Goal: Navigation & Orientation: Find specific page/section

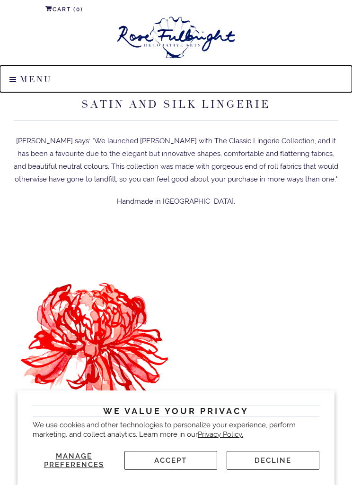
click at [17, 79] on span "Menu" at bounding box center [10, 80] width 20 height 26
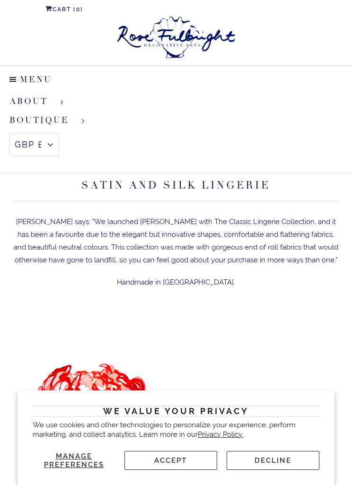
click at [72, 116] on link "Boutique" at bounding box center [40, 120] width 63 height 11
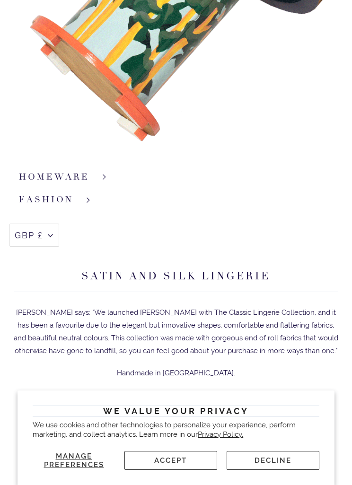
scroll to position [317, 0]
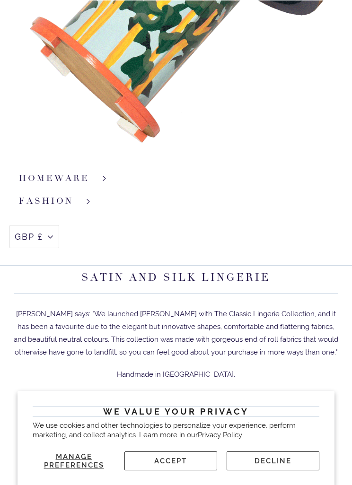
click at [259, 279] on link "Satin and Silk Lingerie" at bounding box center [175, 276] width 189 height 13
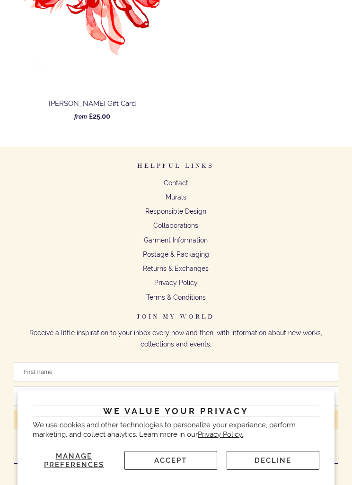
scroll to position [393, 0]
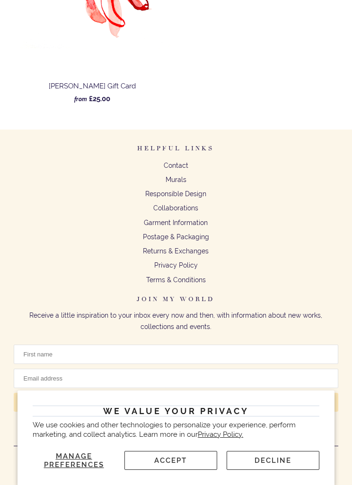
click at [272, 470] on button "Decline" at bounding box center [272, 460] width 93 height 19
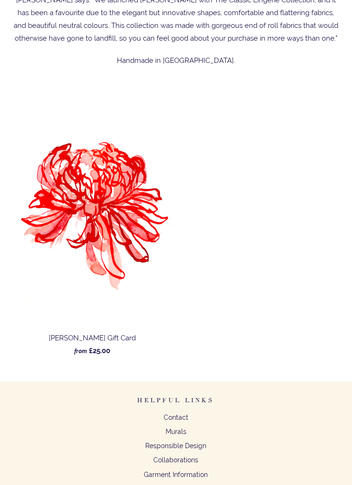
scroll to position [0, 0]
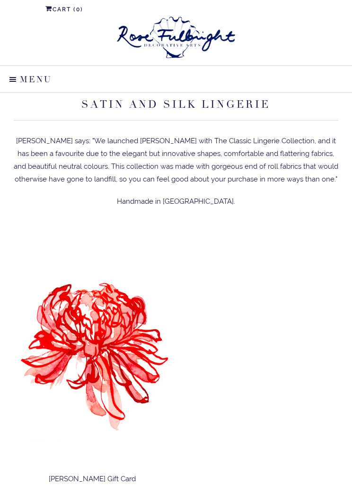
click at [19, 82] on span "Menu" at bounding box center [10, 80] width 20 height 26
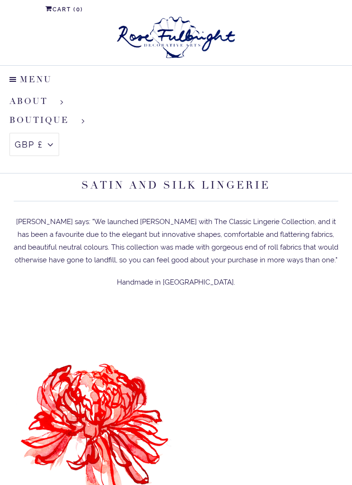
click at [63, 97] on li "About" at bounding box center [176, 101] width 352 height 19
click at [55, 101] on span at bounding box center [57, 102] width 11 height 4
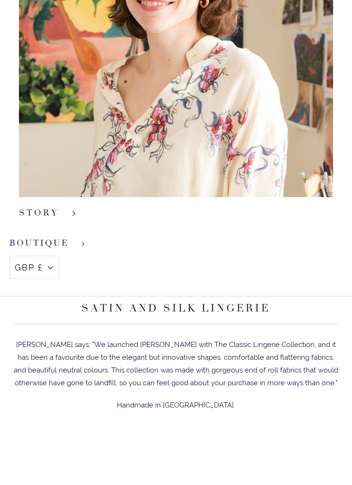
scroll to position [225, 0]
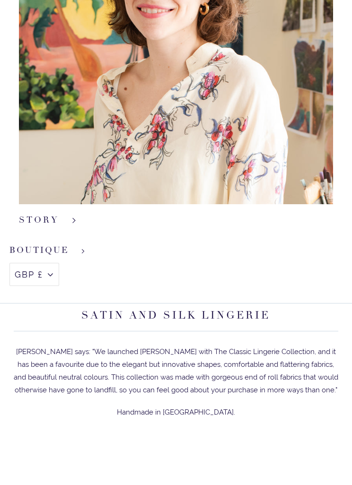
click at [83, 254] on li "Boutique" at bounding box center [176, 250] width 352 height 19
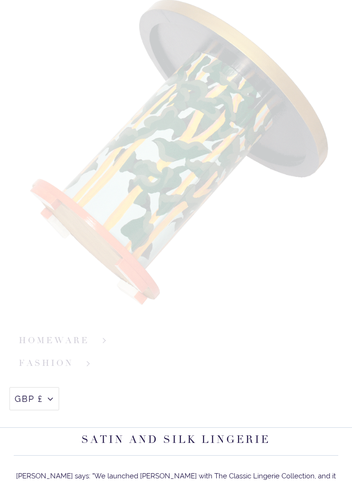
scroll to position [510, 0]
click at [89, 362] on span at bounding box center [85, 363] width 14 height 5
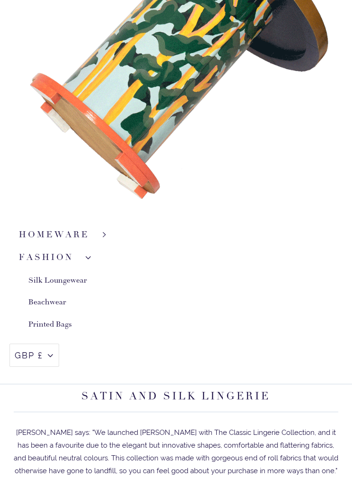
scroll to position [636, 0]
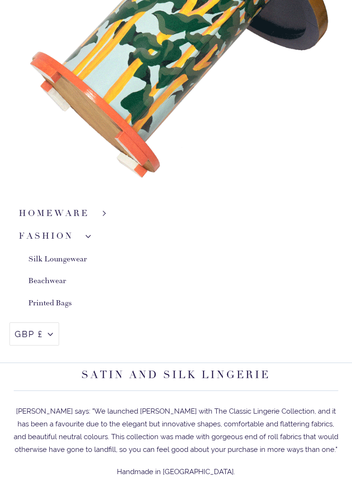
click at [79, 259] on link "Silk Loungewear" at bounding box center [57, 260] width 59 height 10
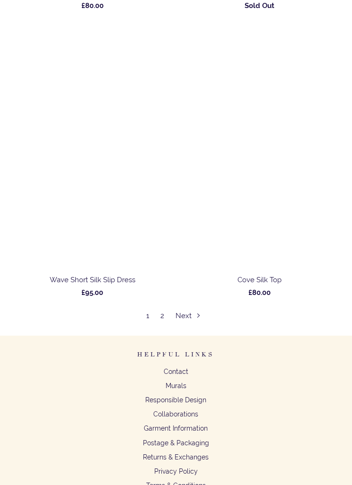
scroll to position [6788, 0]
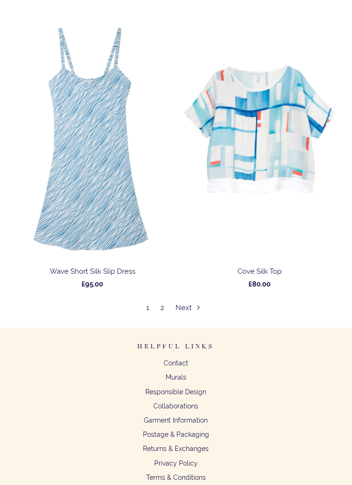
click at [187, 310] on link "Next" at bounding box center [190, 308] width 30 height 9
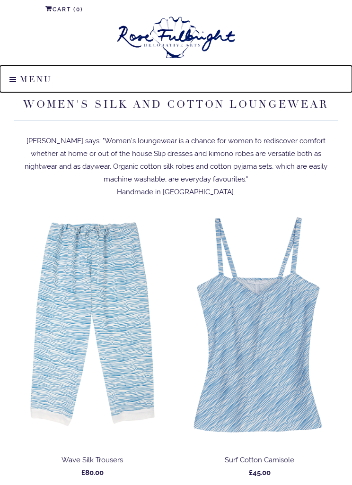
click at [29, 78] on div "Menu" at bounding box center [176, 80] width 352 height 26
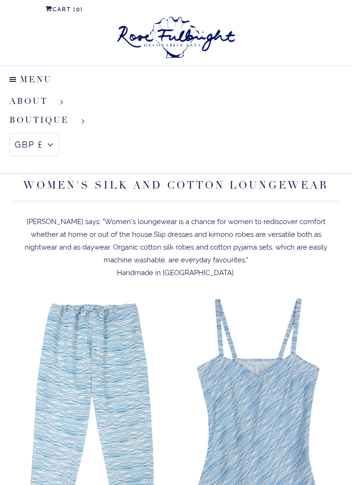
click at [72, 115] on link "Boutique" at bounding box center [40, 120] width 63 height 11
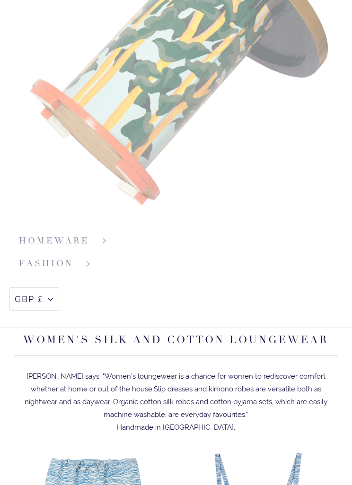
scroll to position [253, 0]
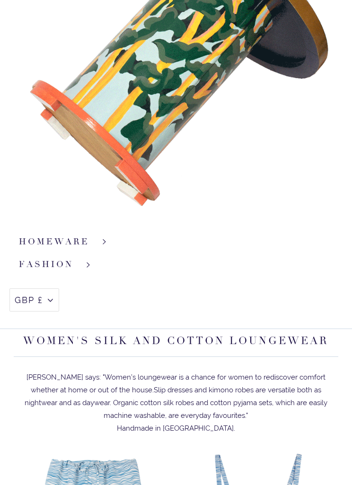
click at [96, 241] on span at bounding box center [102, 242] width 14 height 5
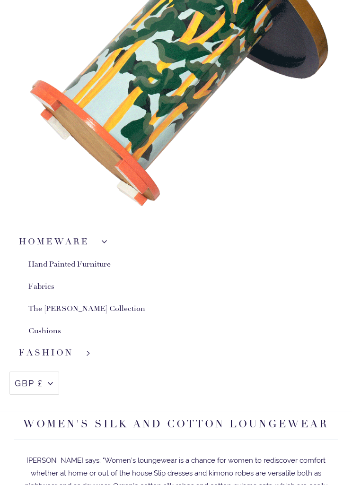
click at [47, 285] on link "Fabrics" at bounding box center [41, 287] width 26 height 10
